Goal: Transaction & Acquisition: Subscribe to service/newsletter

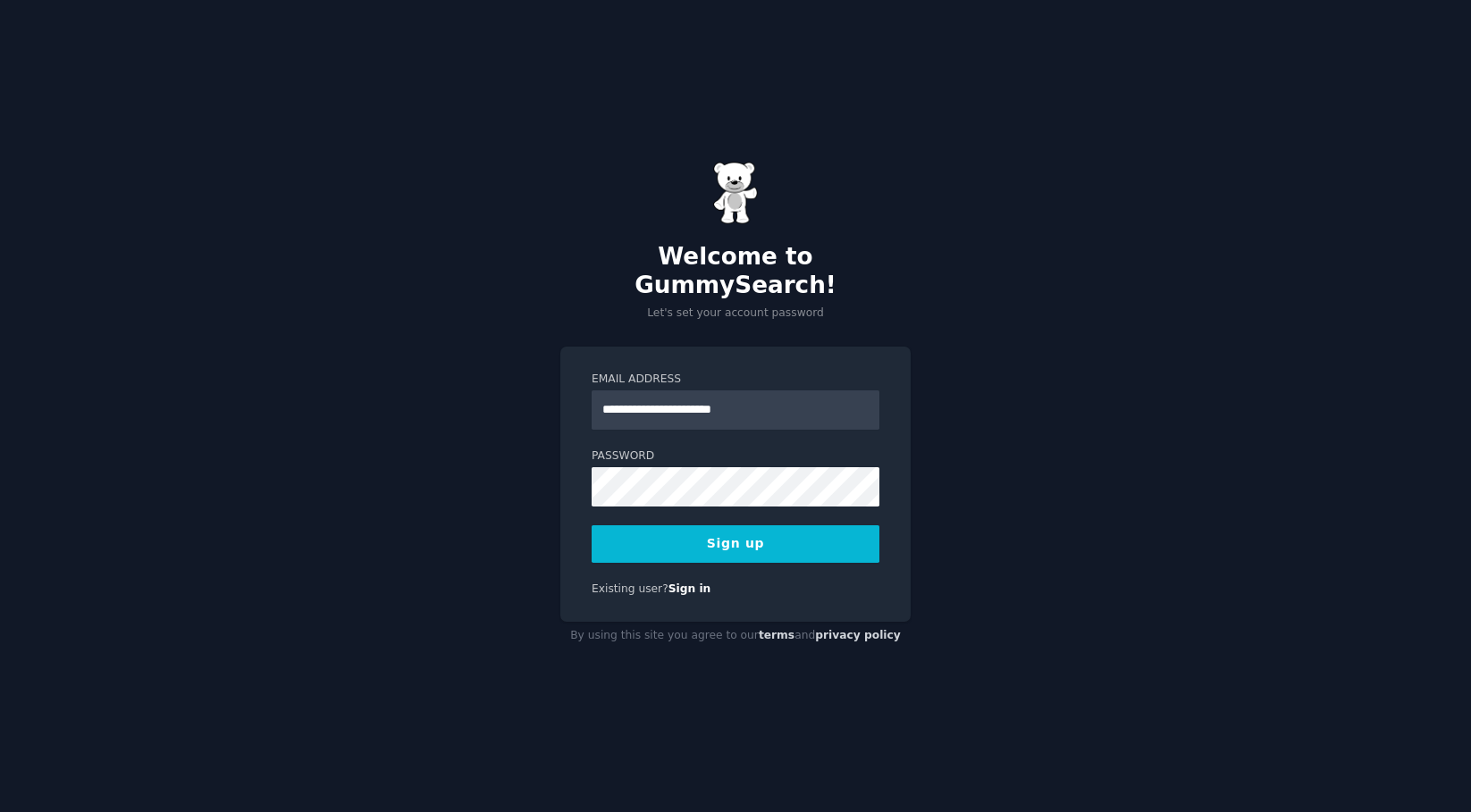
type input "**********"
click at [736, 529] on button "Sign up" at bounding box center [735, 544] width 288 height 38
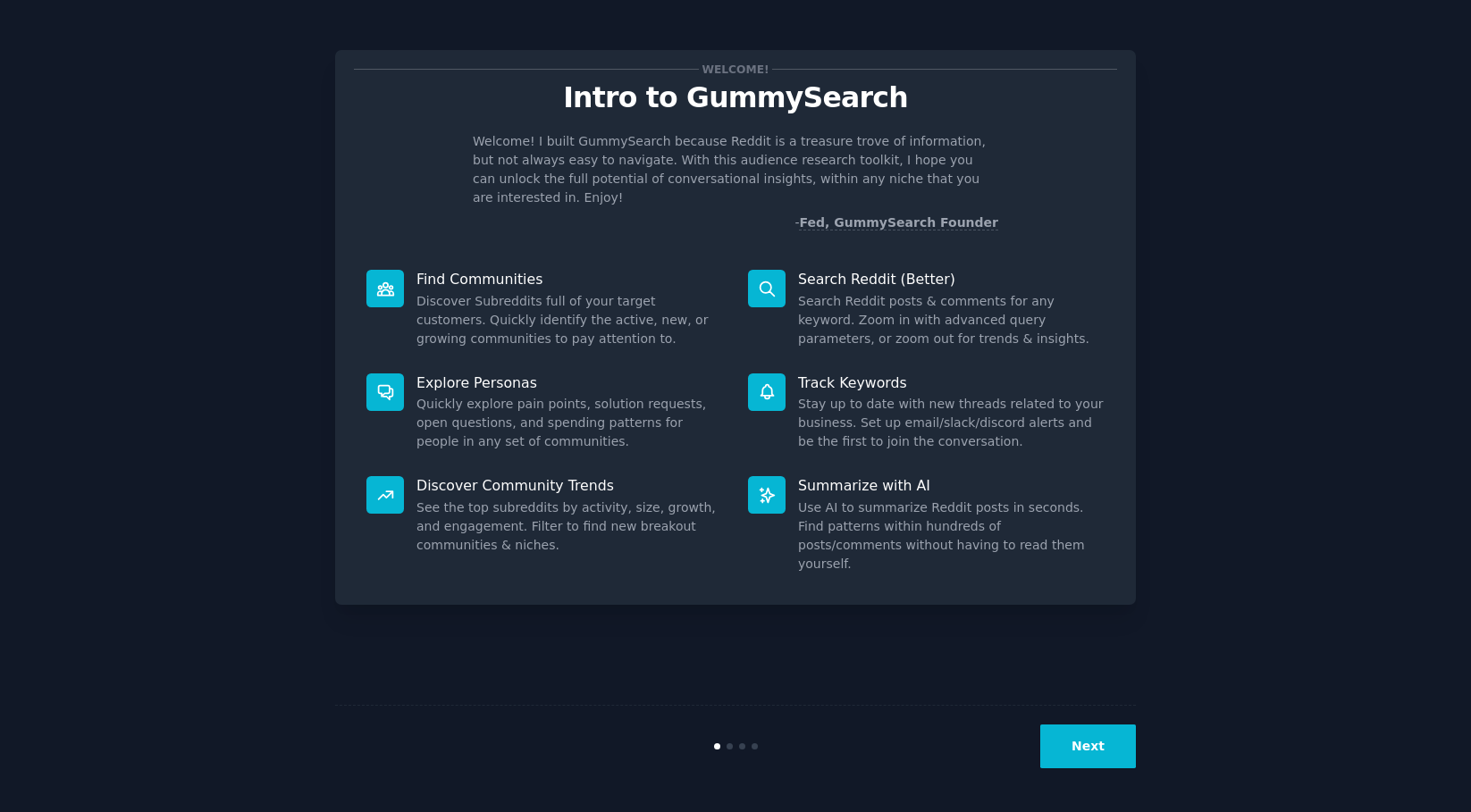
click at [1123, 750] on button "Next" at bounding box center [1088, 746] width 95 height 43
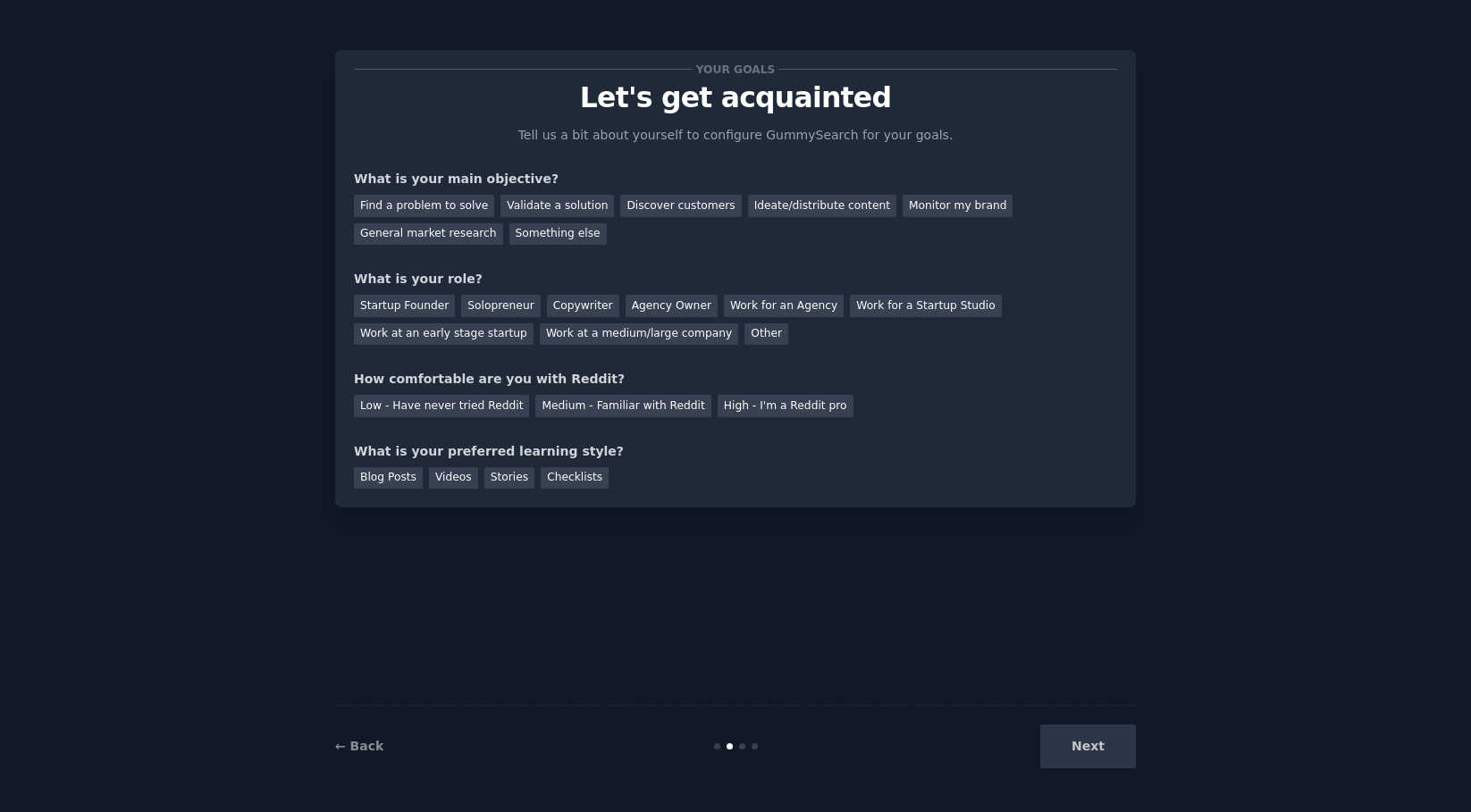
click at [1097, 748] on div "Next" at bounding box center [1002, 746] width 267 height 43
click at [1047, 737] on div "Next" at bounding box center [1002, 746] width 267 height 43
click at [654, 730] on div "← Back Next" at bounding box center [735, 746] width 801 height 82
click at [638, 152] on div "Your goals Let's get acquainted Tell us a bit about yourself to configure Gummy…" at bounding box center [735, 278] width 763 height 420
click at [466, 207] on div "Find a problem to solve" at bounding box center [424, 207] width 141 height 23
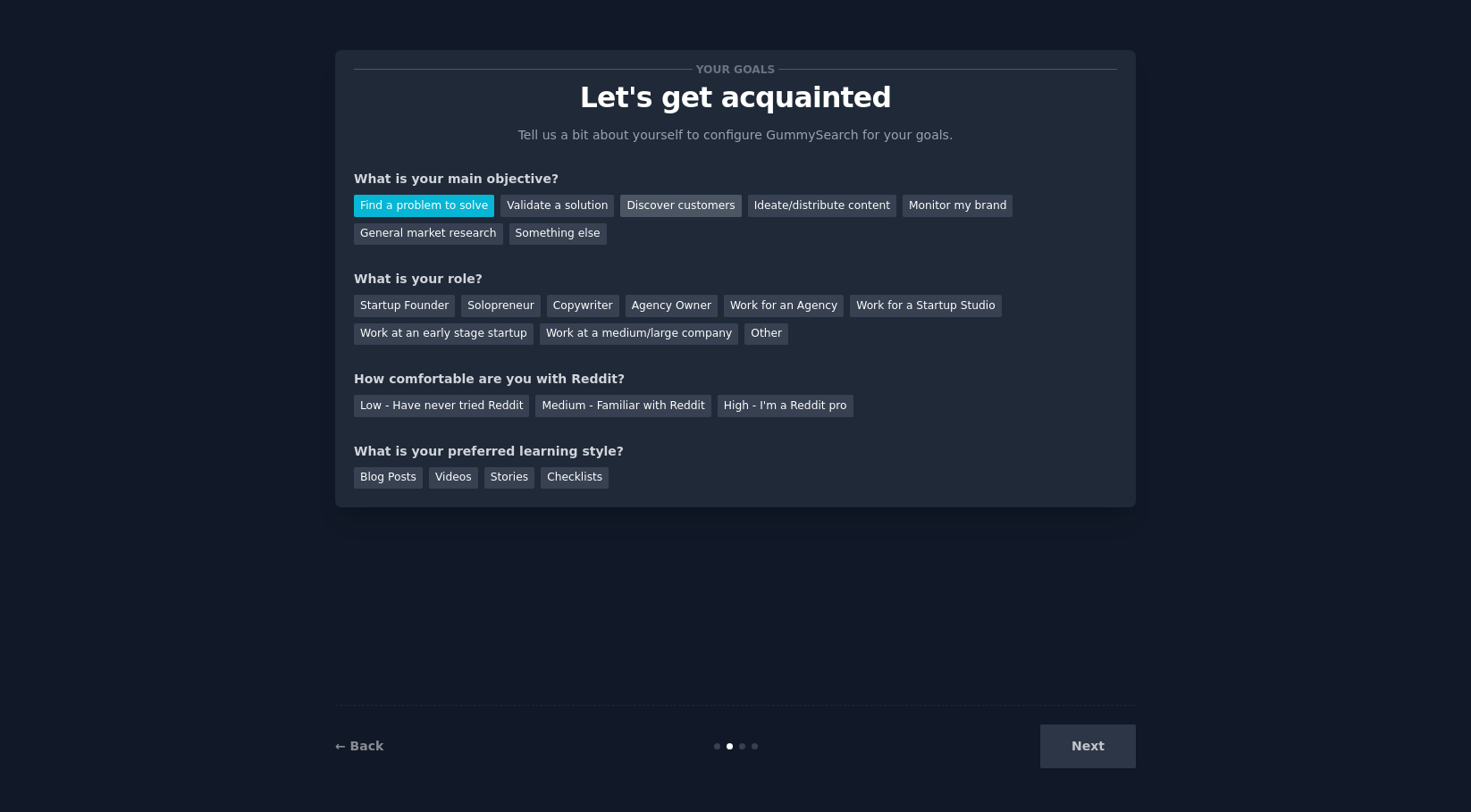
click at [665, 207] on div "Discover customers" at bounding box center [681, 207] width 121 height 23
click at [668, 313] on div "Agency Owner" at bounding box center [672, 307] width 92 height 23
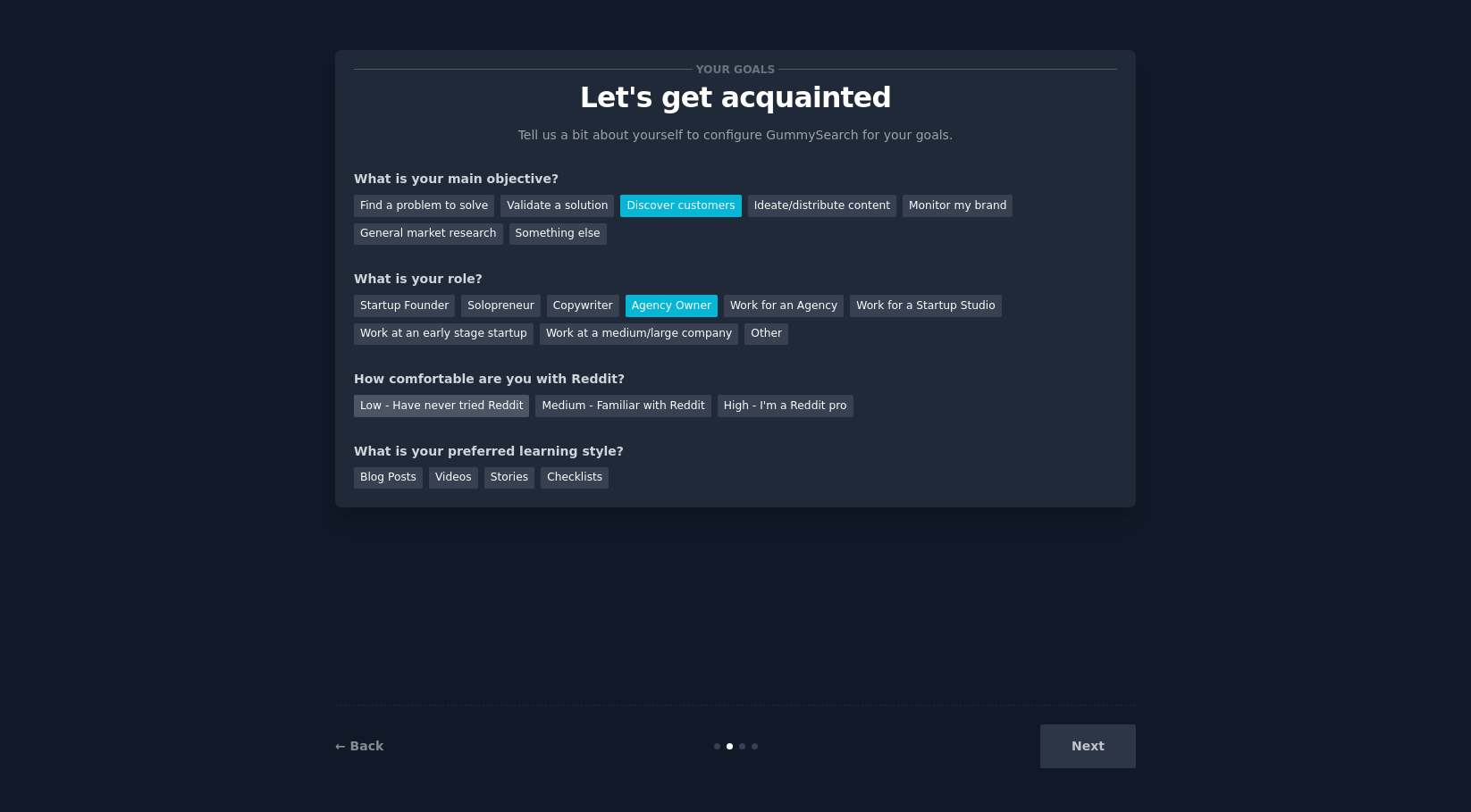
click at [506, 409] on div "Low - Have never tried Reddit" at bounding box center [442, 406] width 176 height 23
click at [406, 482] on div "Blog Posts" at bounding box center [388, 479] width 69 height 23
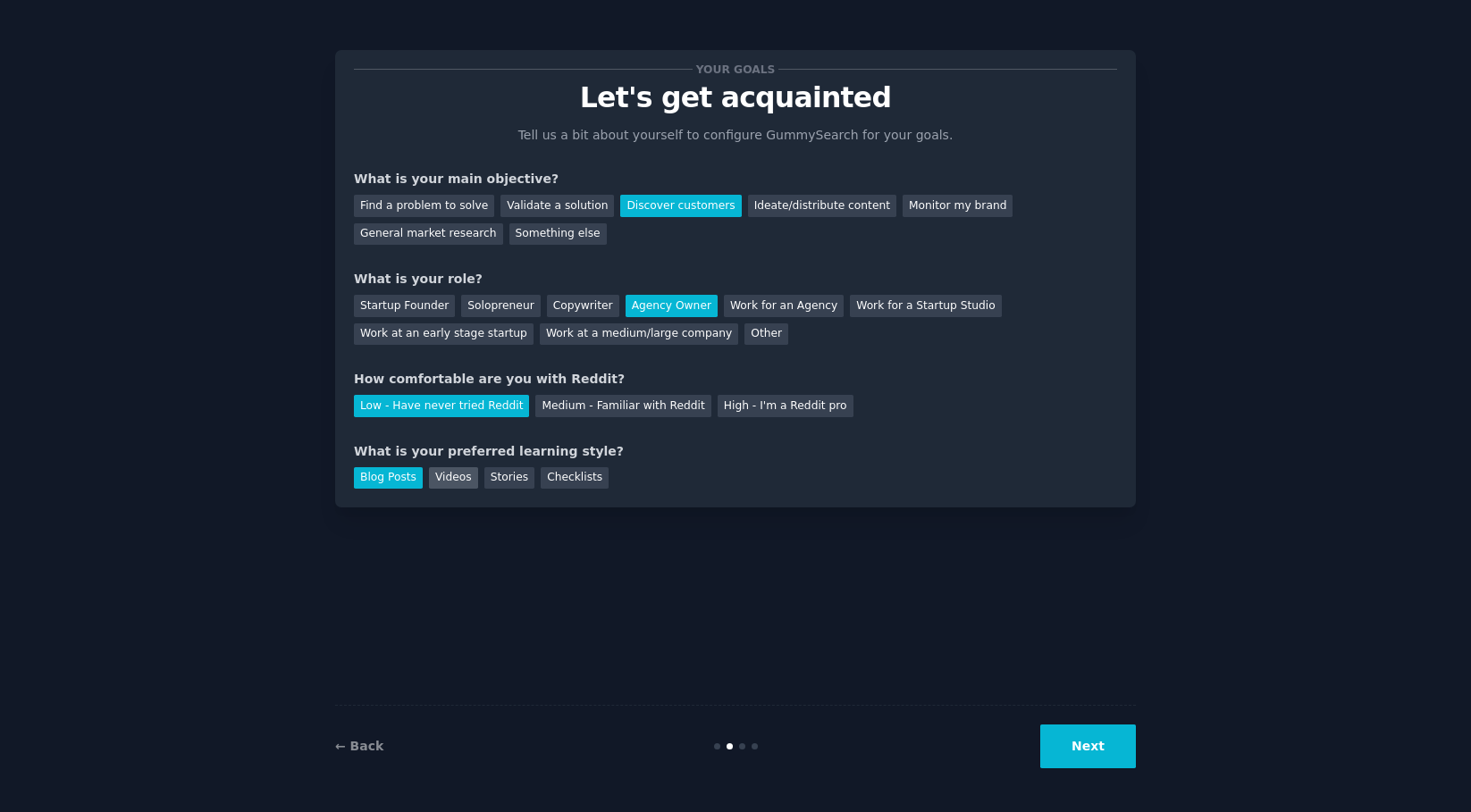
click at [453, 482] on div "Videos" at bounding box center [454, 479] width 49 height 23
click at [1045, 734] on button "Next" at bounding box center [1088, 746] width 95 height 43
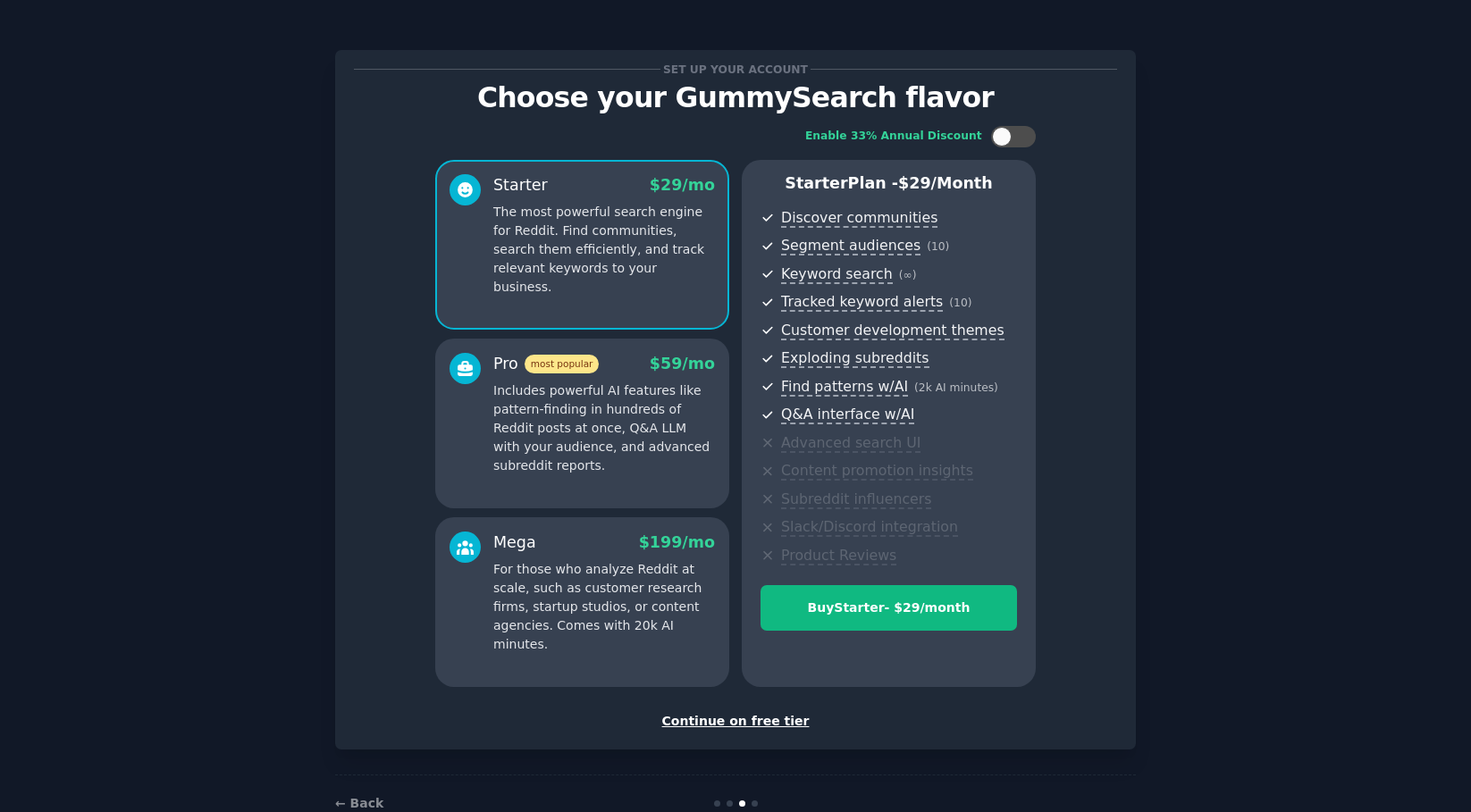
click at [744, 722] on div "Continue on free tier" at bounding box center [735, 721] width 763 height 19
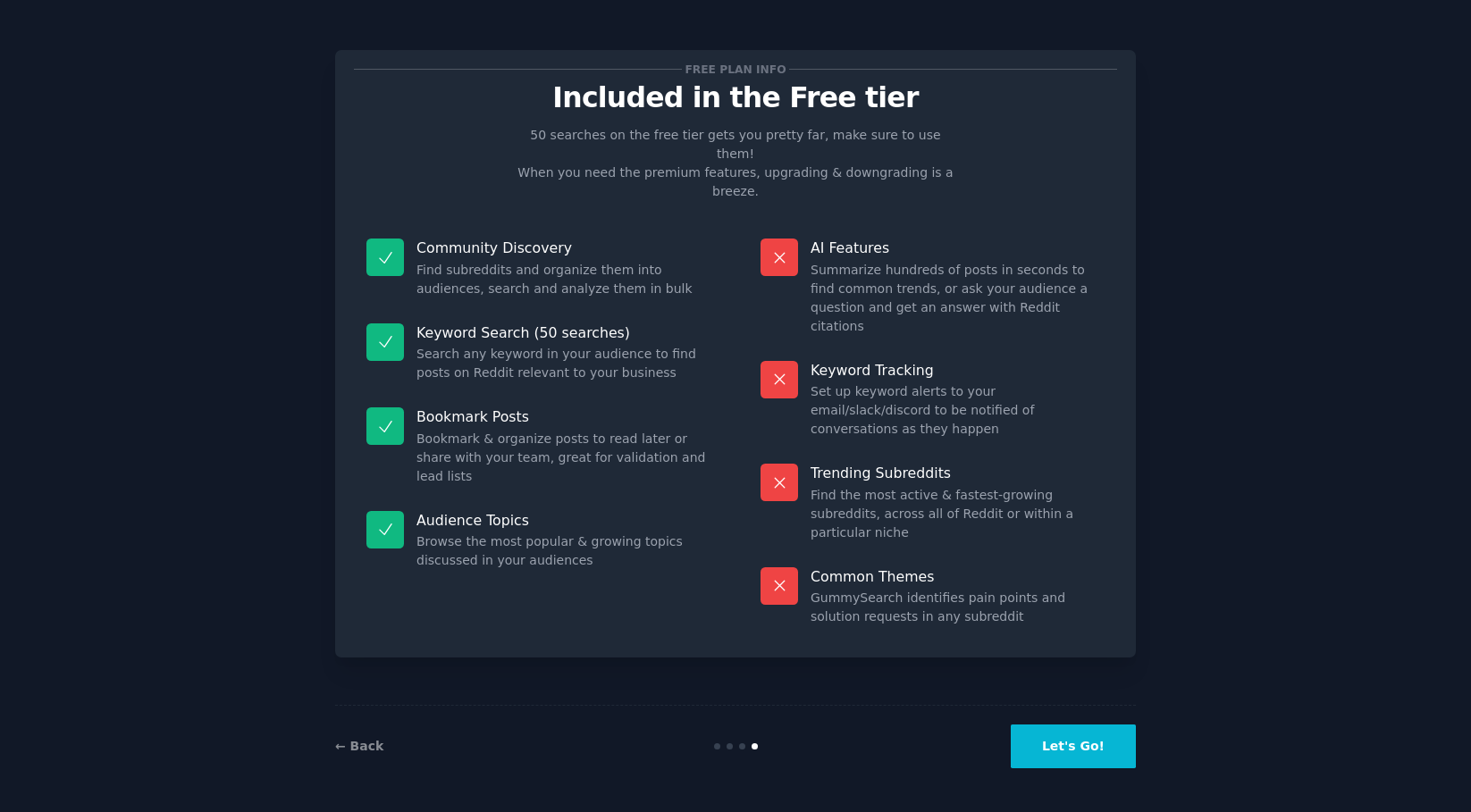
click at [1094, 752] on button "Let's Go!" at bounding box center [1074, 746] width 125 height 43
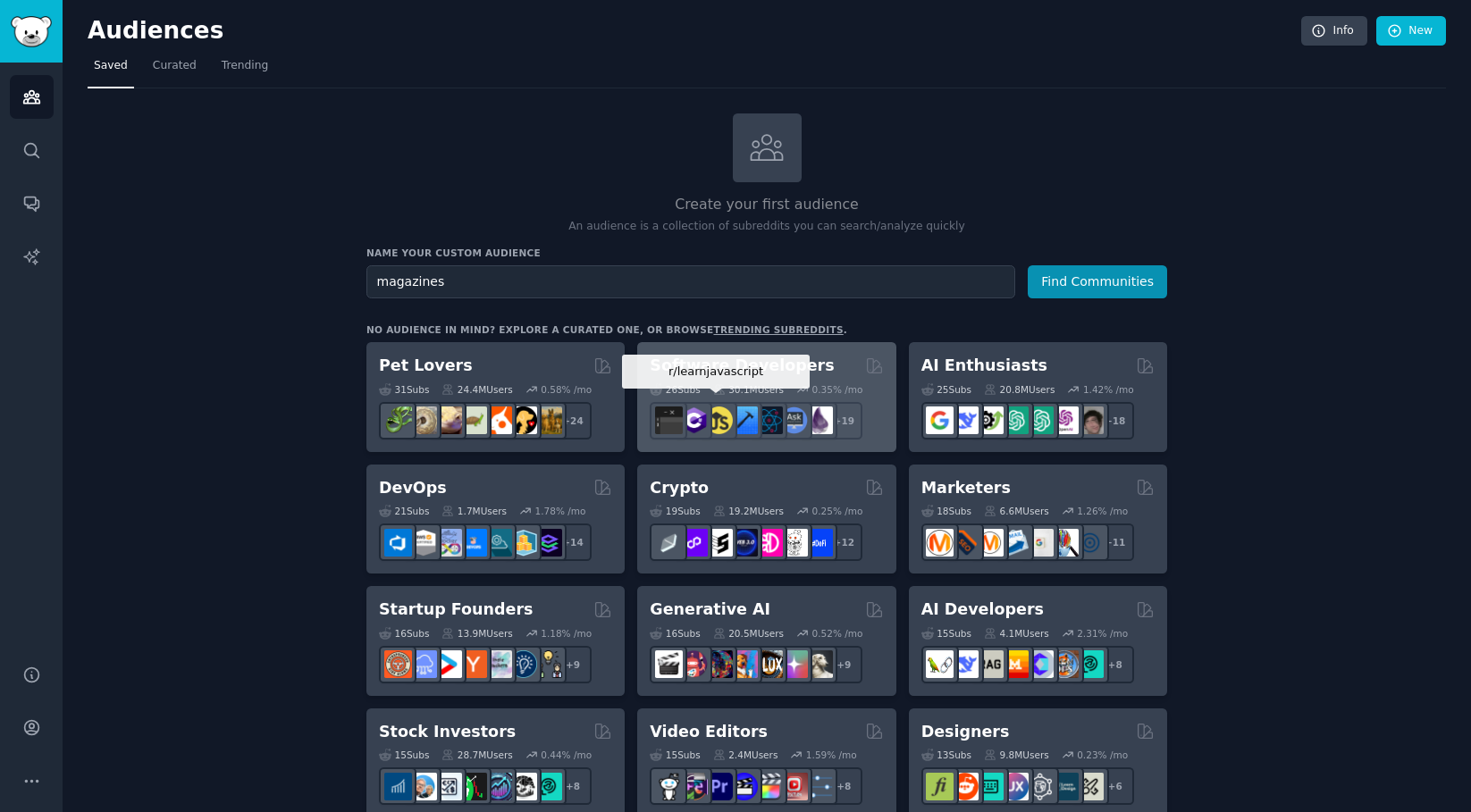
type input "magazines"
click at [1098, 280] on button "Find Communities" at bounding box center [1098, 281] width 140 height 33
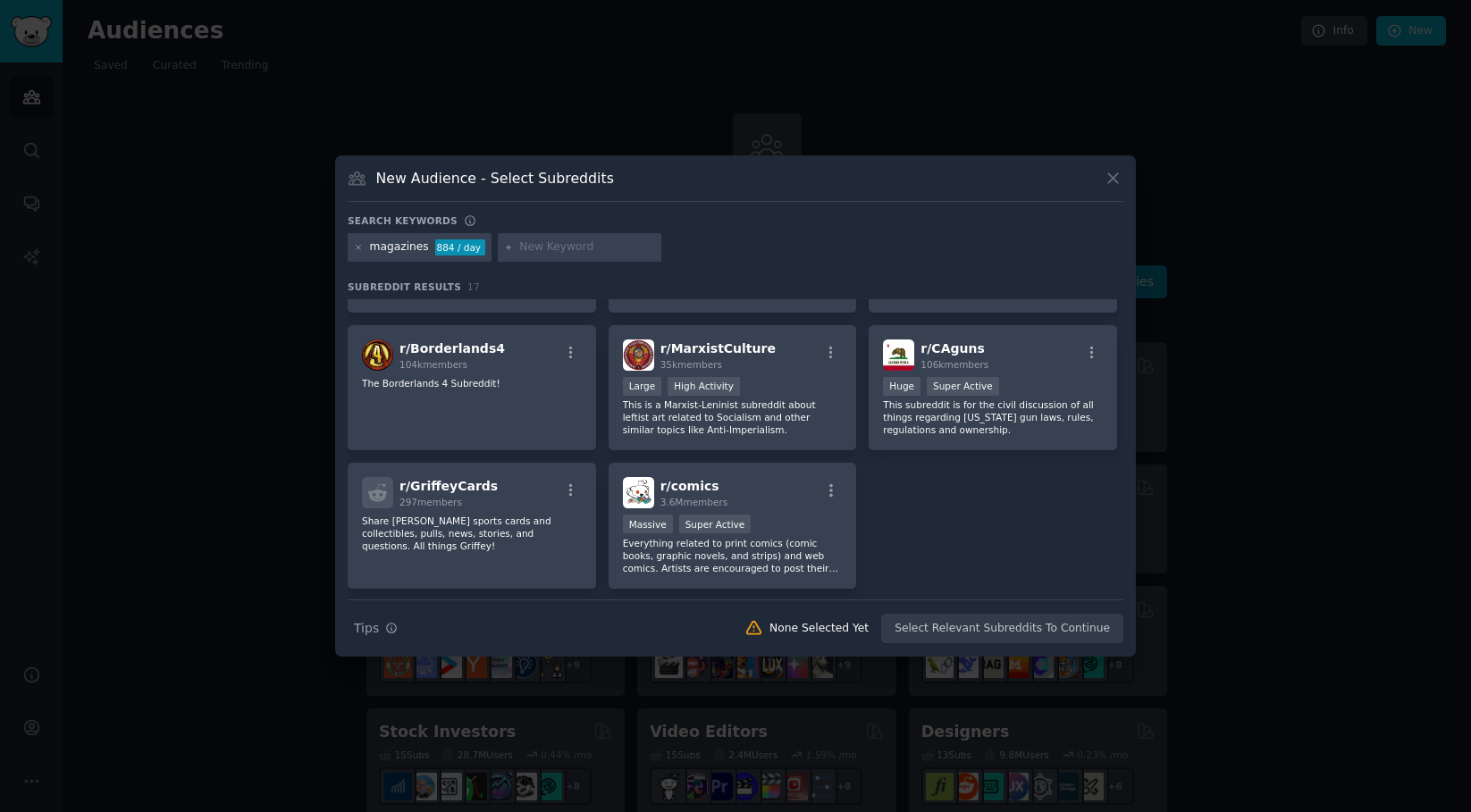
scroll to position [506, 0]
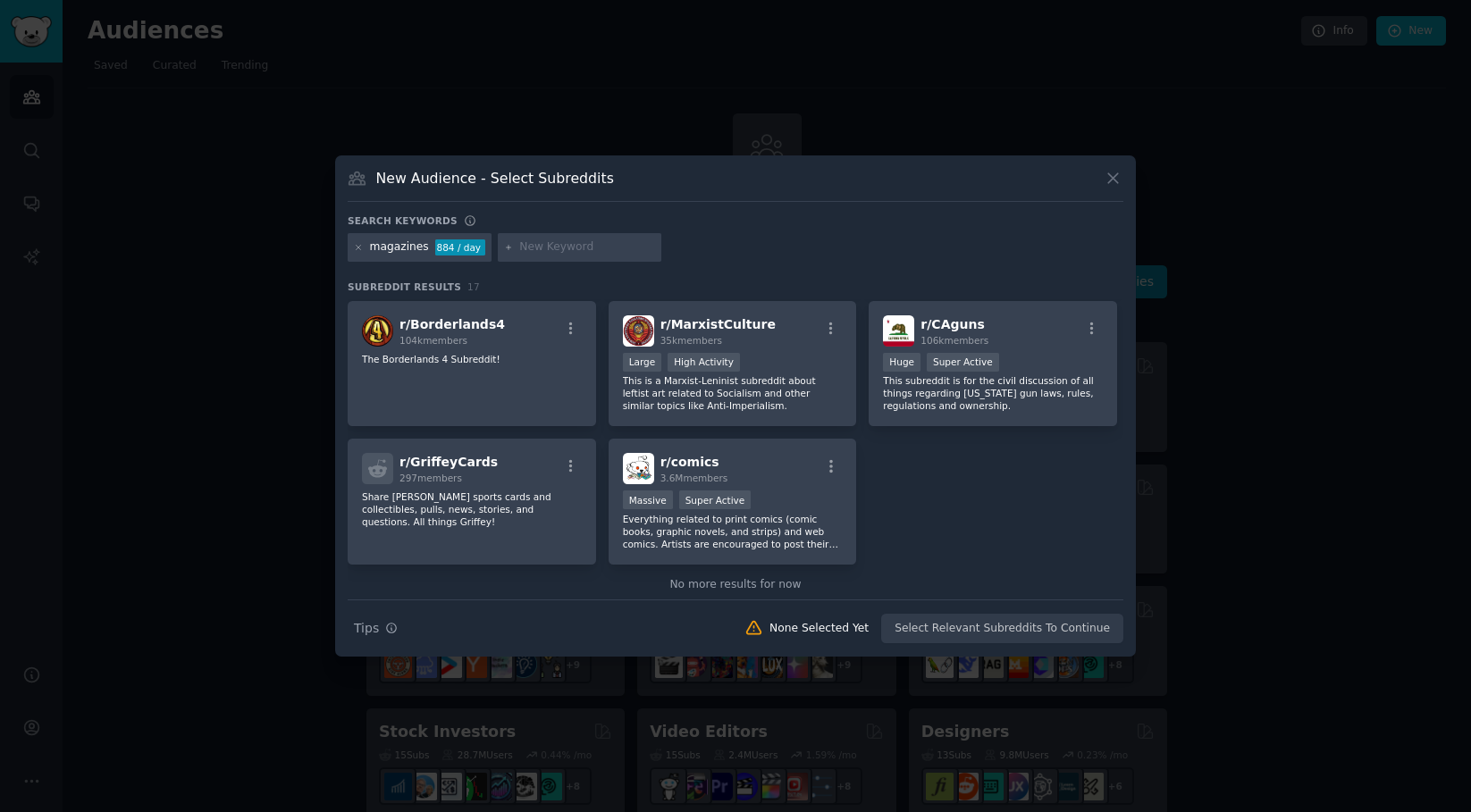
click at [553, 260] on div at bounding box center [580, 247] width 164 height 28
click at [553, 247] on input "text" at bounding box center [587, 247] width 136 height 16
